Goal: Task Accomplishment & Management: Use online tool/utility

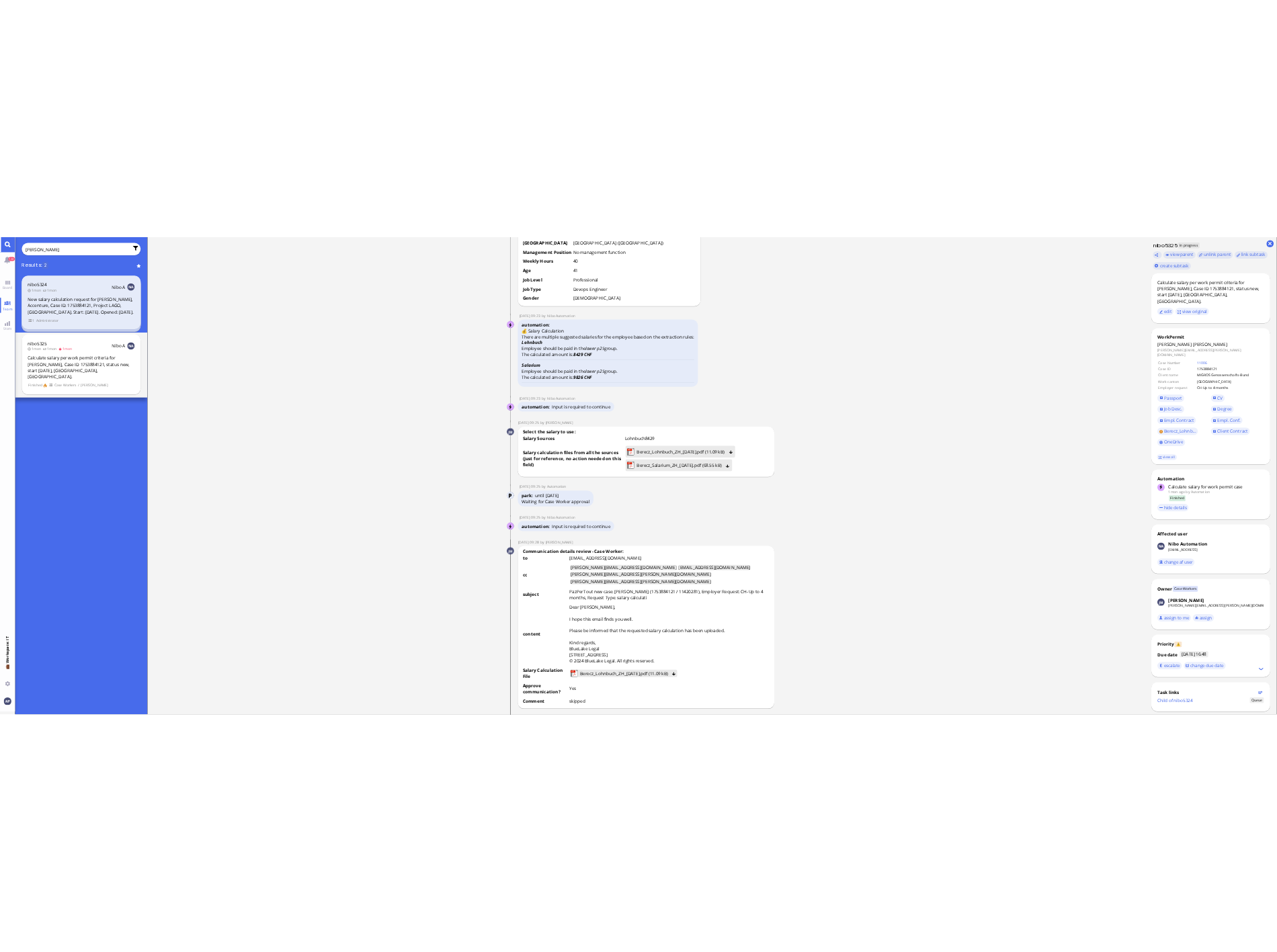
scroll to position [-1993, 0]
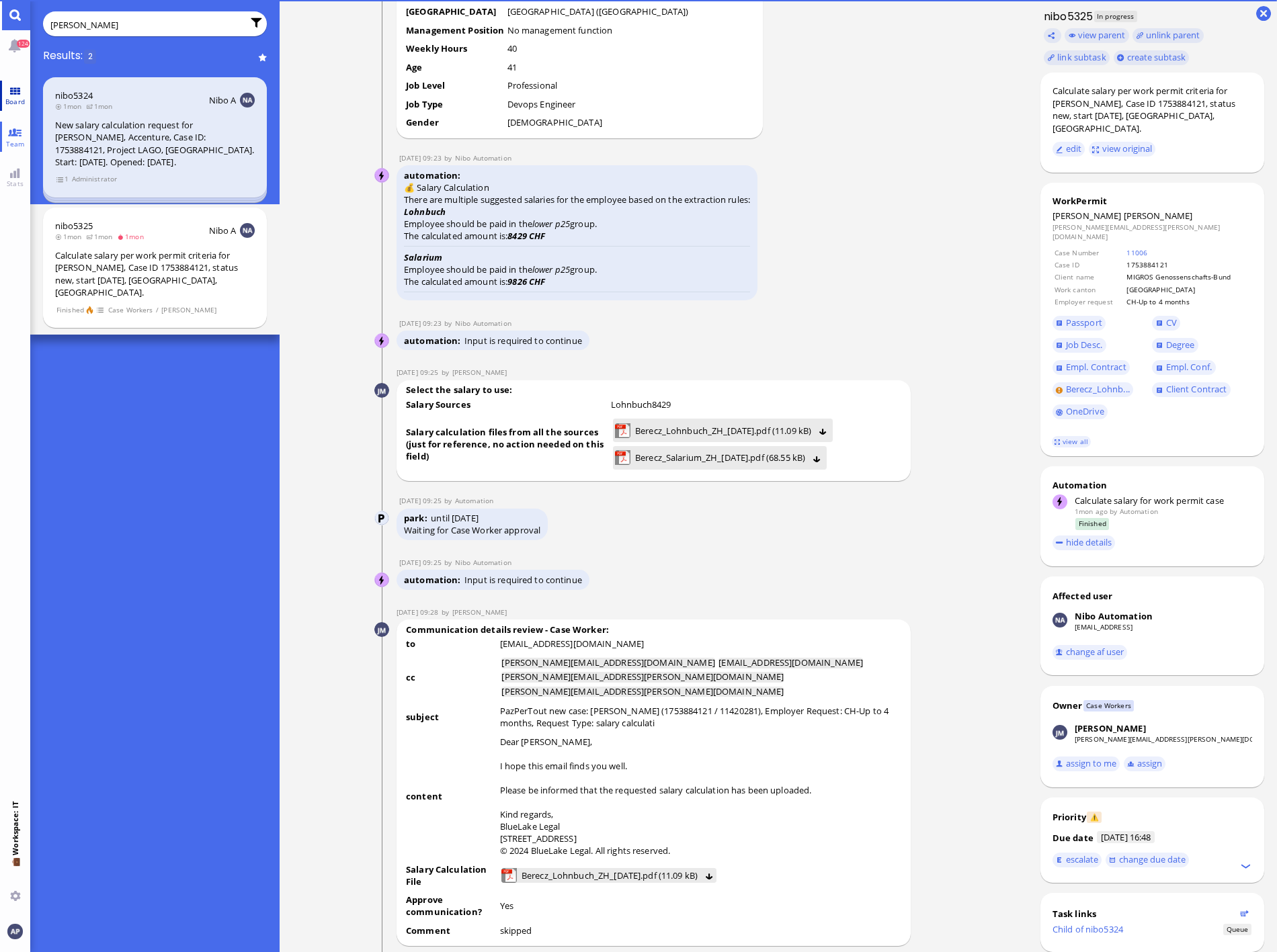
click at [23, 91] on link "Board" at bounding box center [15, 96] width 30 height 30
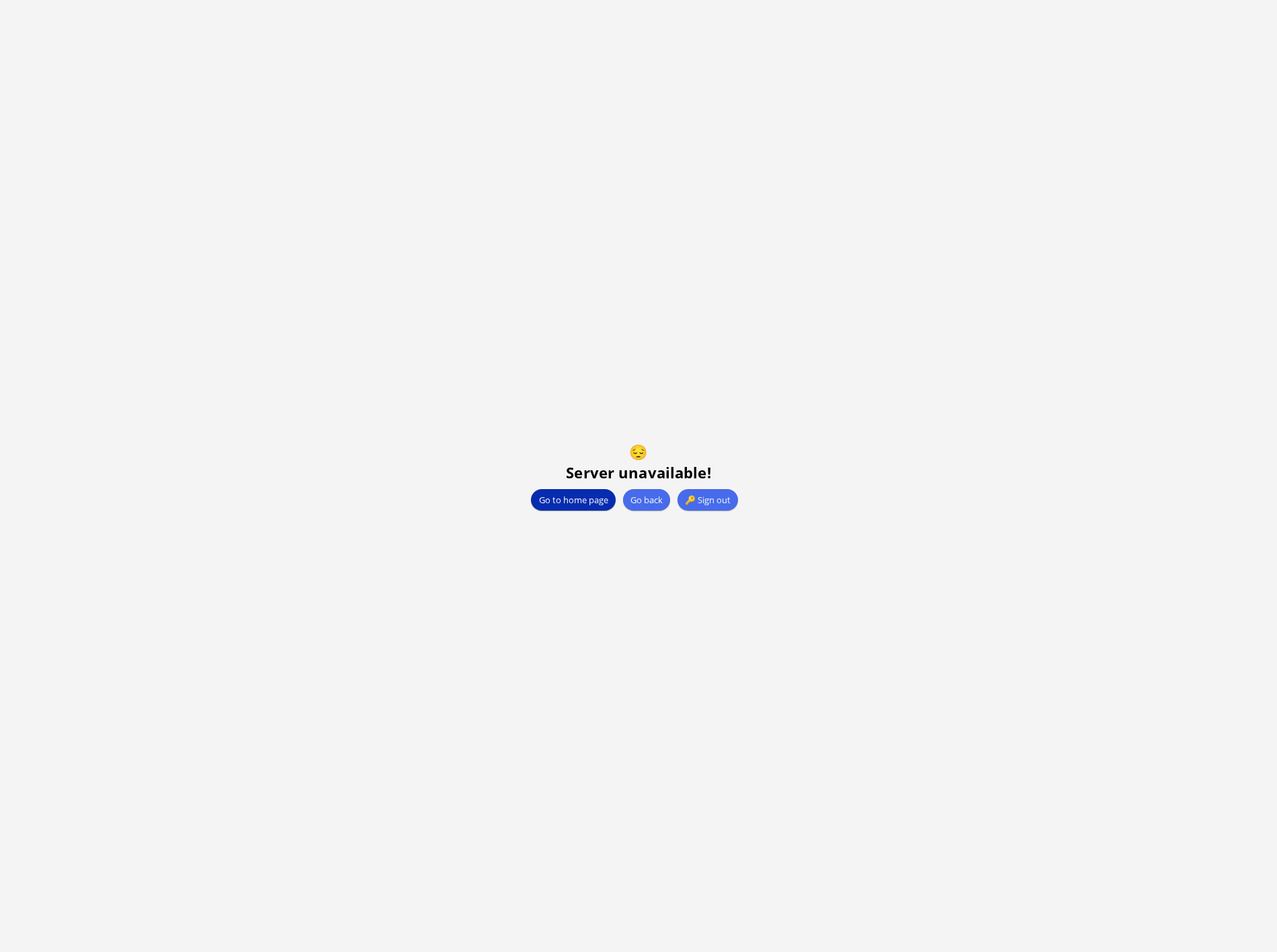
click at [578, 500] on button "Go to home page" at bounding box center [573, 500] width 84 height 22
